Goal: Task Accomplishment & Management: Manage account settings

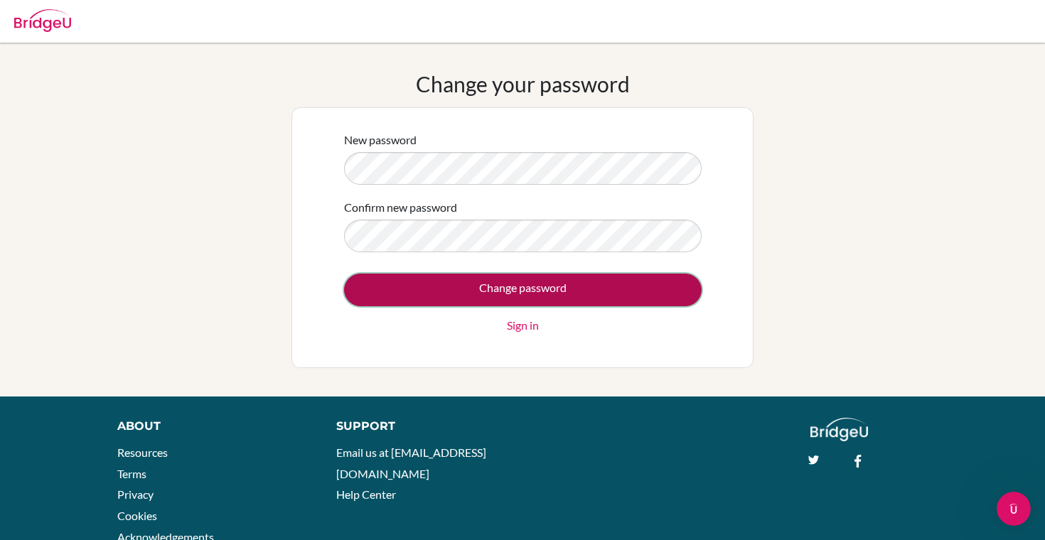
click at [505, 296] on input "Change password" at bounding box center [523, 290] width 358 height 33
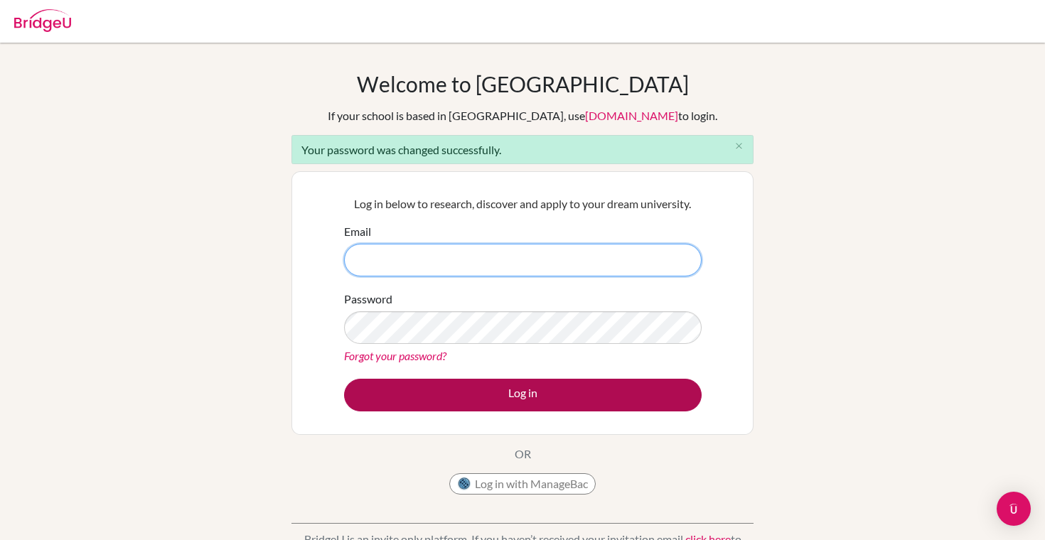
type input "[EMAIL_ADDRESS][DOMAIN_NAME]"
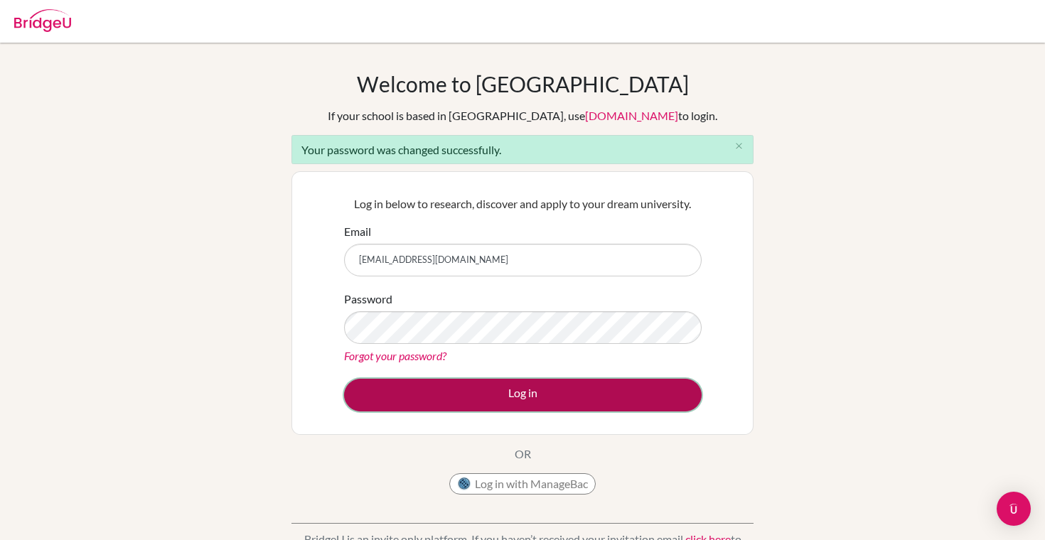
click at [463, 400] on button "Log in" at bounding box center [523, 395] width 358 height 33
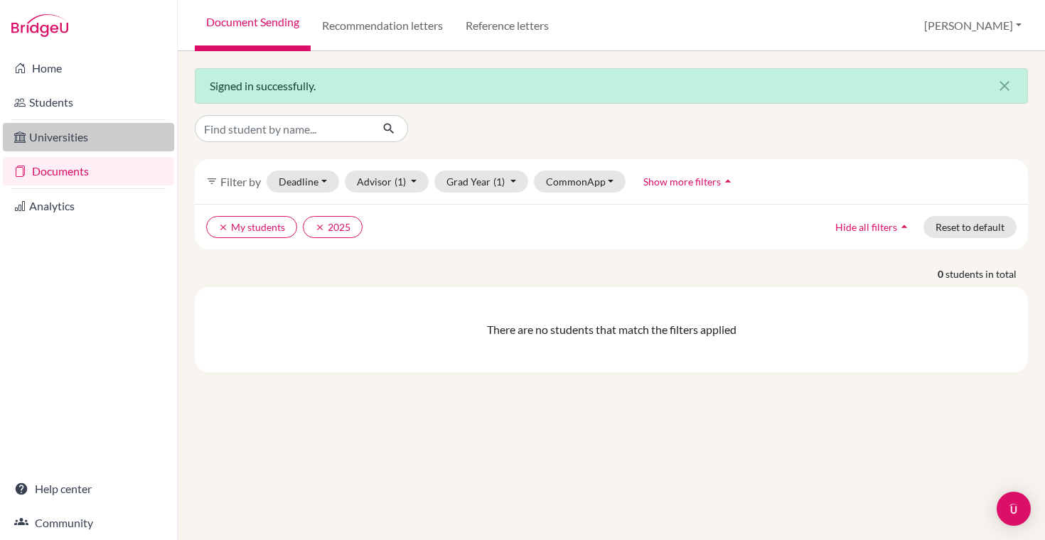
click at [64, 136] on link "Universities" at bounding box center [88, 137] width 171 height 28
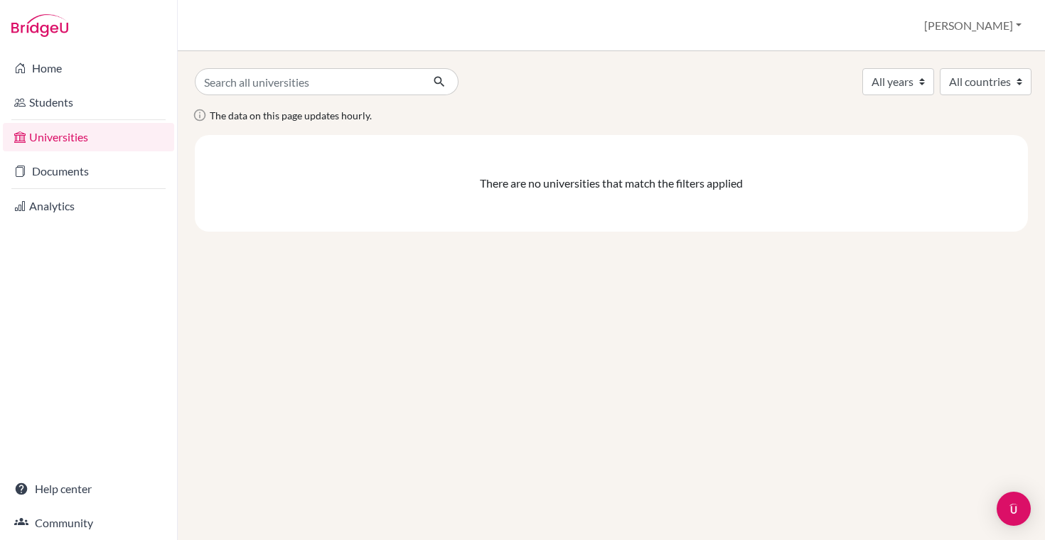
click at [72, 205] on link "Analytics" at bounding box center [88, 206] width 171 height 28
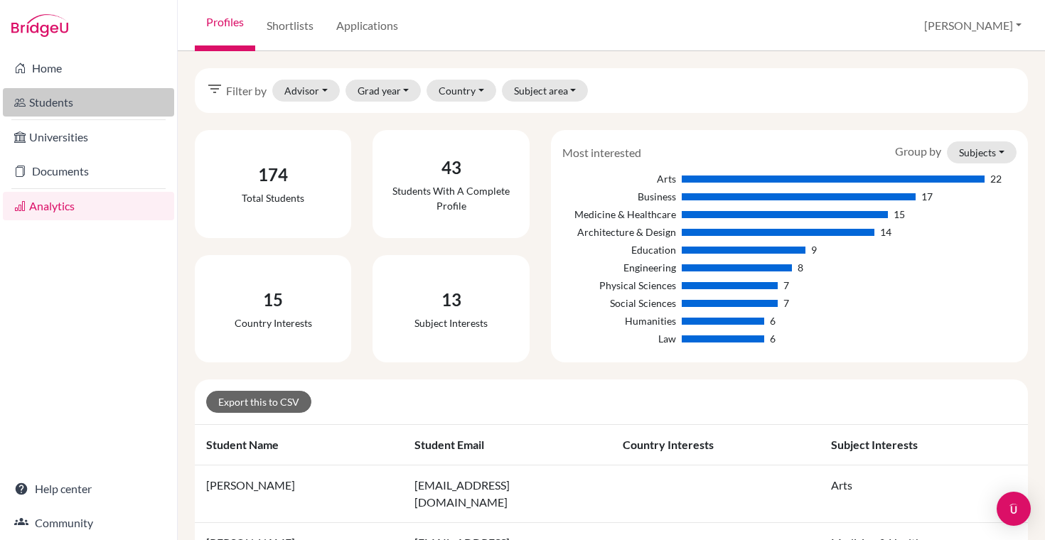
click at [80, 114] on link "Students" at bounding box center [88, 102] width 171 height 28
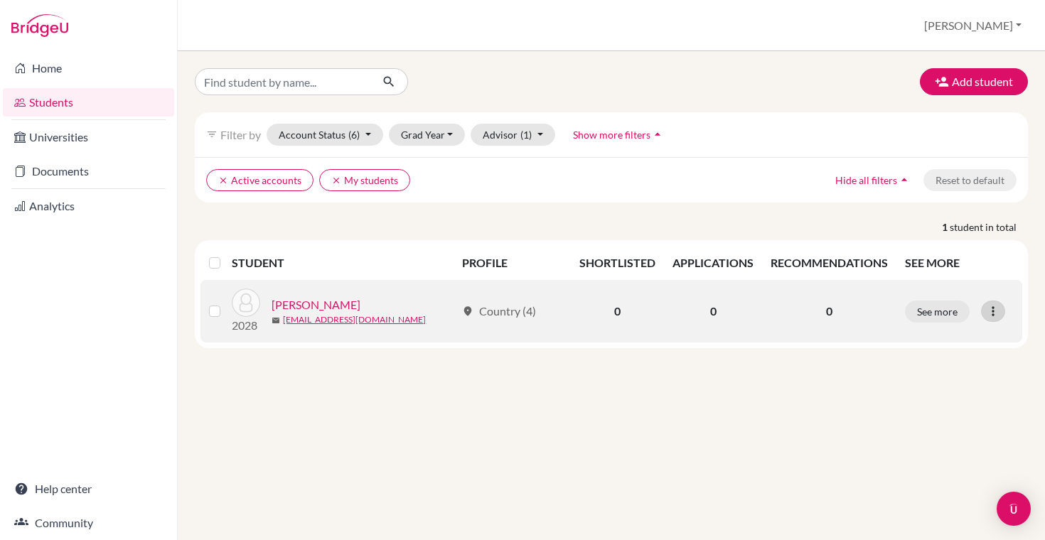
click at [991, 311] on icon at bounding box center [993, 311] width 14 height 14
click at [946, 385] on button "Reset Password" at bounding box center [931, 386] width 112 height 23
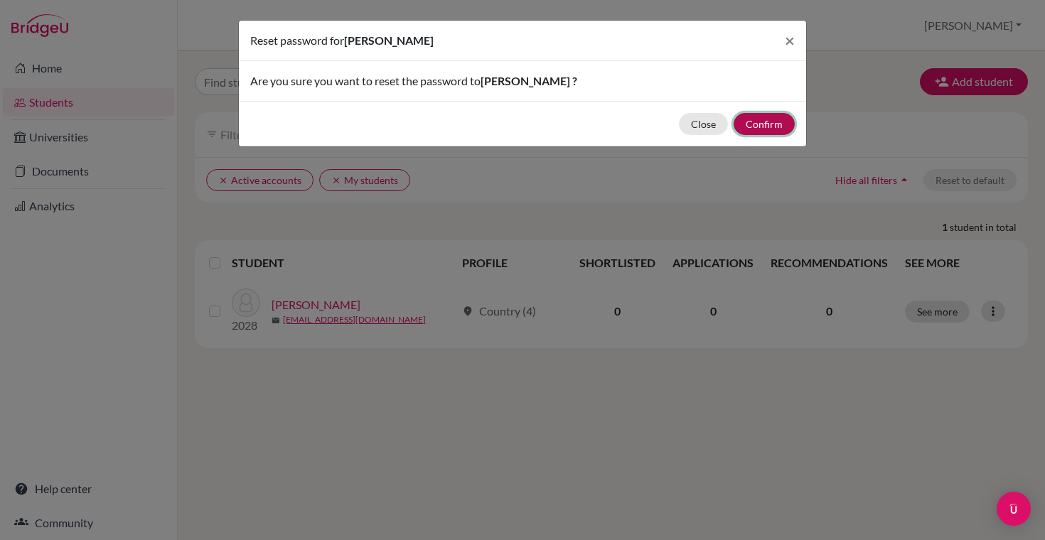
click at [756, 123] on button "Confirm" at bounding box center [764, 124] width 61 height 22
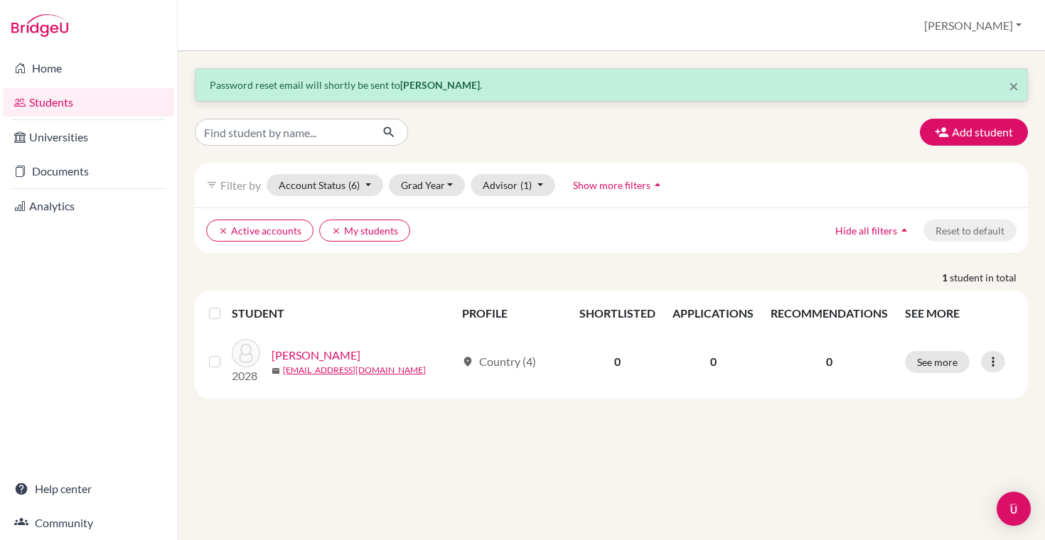
click at [729, 444] on div "× Password reset email will shortly be sent to [PERSON_NAME] . Add student filt…" at bounding box center [611, 295] width 867 height 489
